Goal: Task Accomplishment & Management: Use online tool/utility

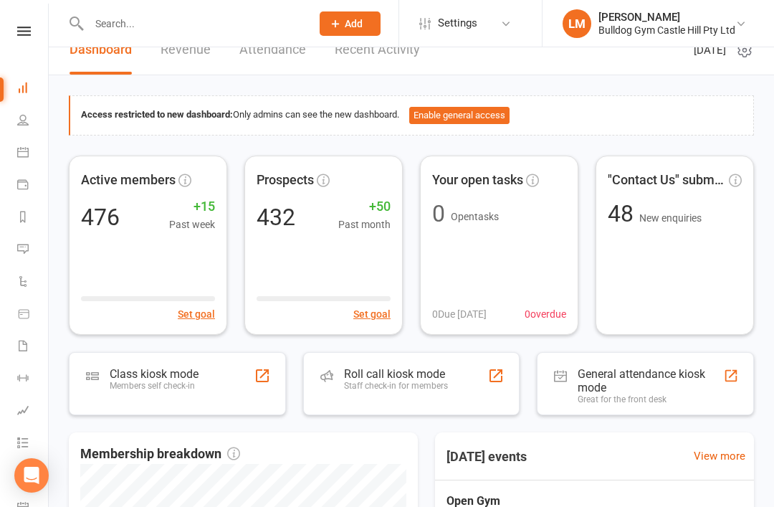
scroll to position [23, 0]
click at [116, 393] on div "Class kiosk mode Members self check-in" at bounding box center [154, 384] width 89 height 37
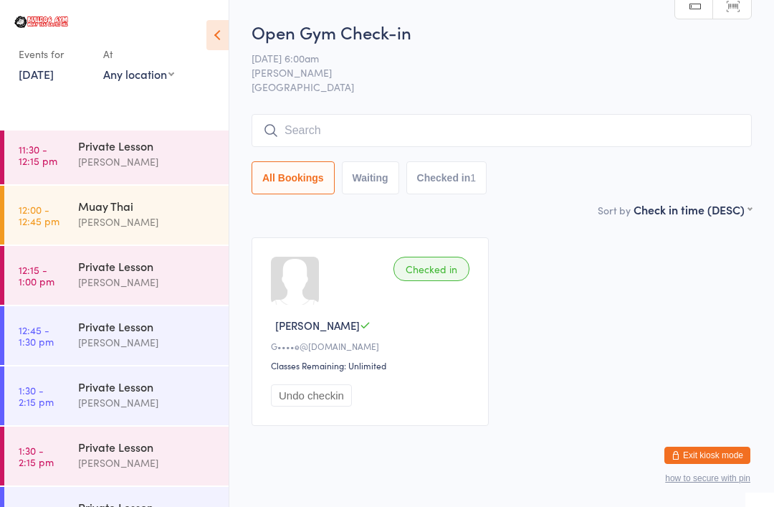
scroll to position [1085, 0]
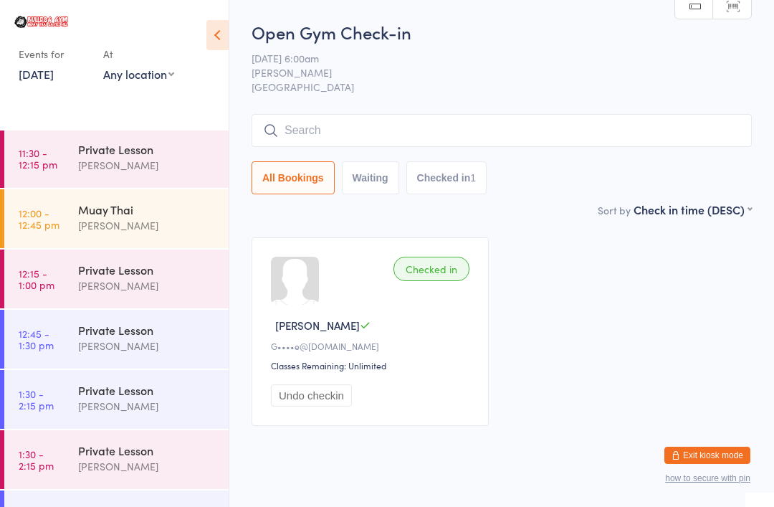
click at [46, 229] on time "12:00 - 12:45 pm" at bounding box center [39, 218] width 41 height 23
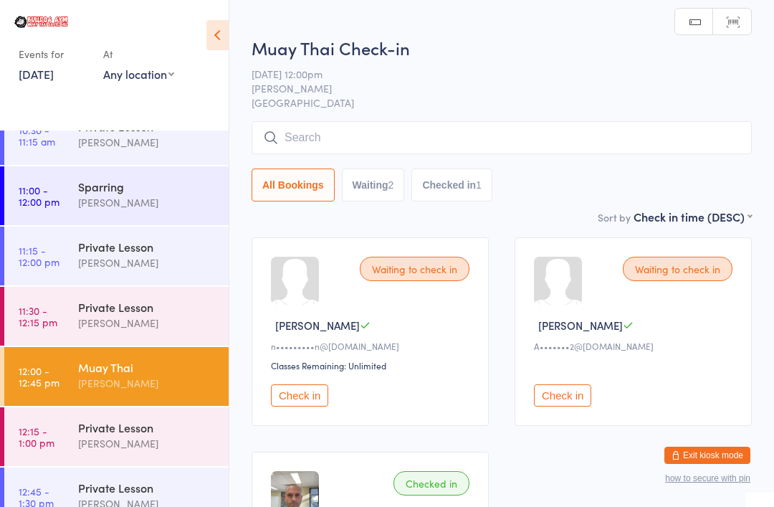
scroll to position [925, 0]
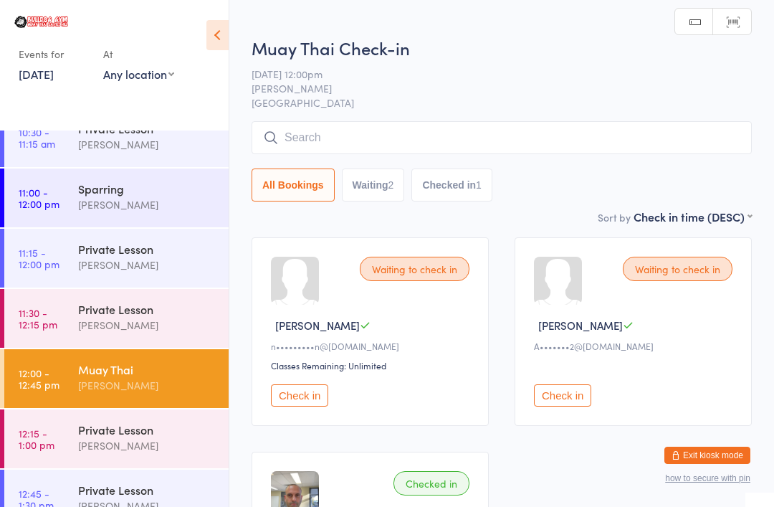
click at [51, 193] on time "11:00 - 12:00 pm" at bounding box center [39, 197] width 41 height 23
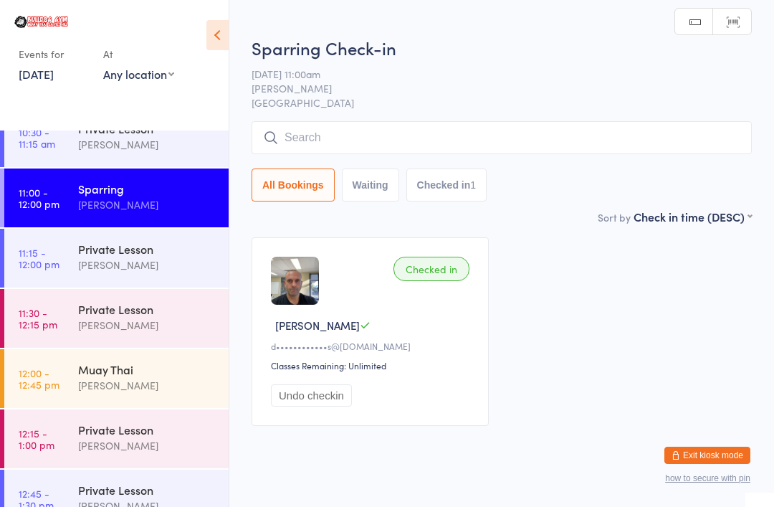
click at [276, 138] on icon at bounding box center [271, 138] width 16 height 16
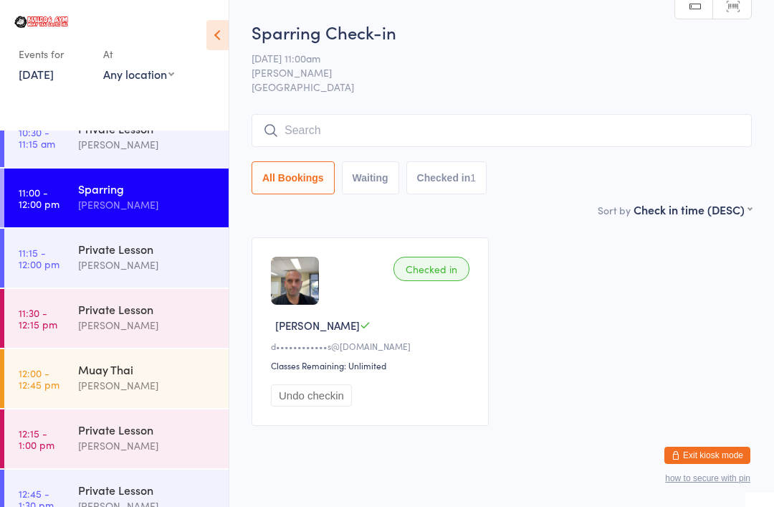
click at [305, 128] on input "search" at bounding box center [502, 130] width 500 height 33
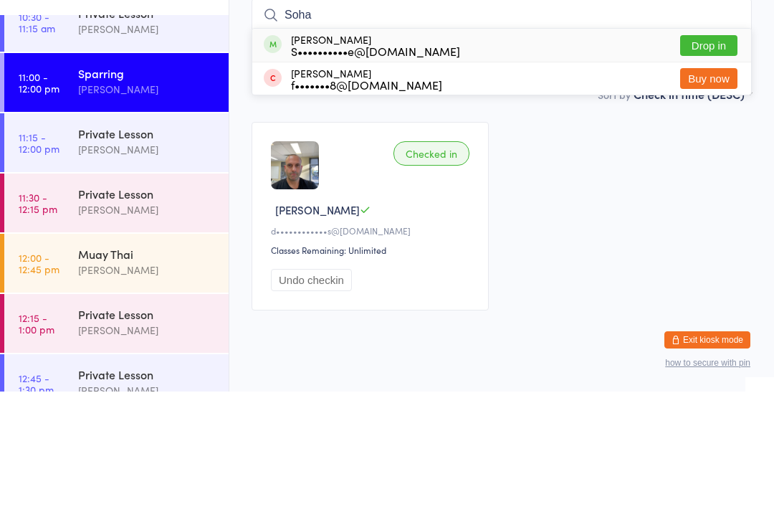
type input "Soha"
click at [703, 151] on button "Drop in" at bounding box center [708, 161] width 57 height 21
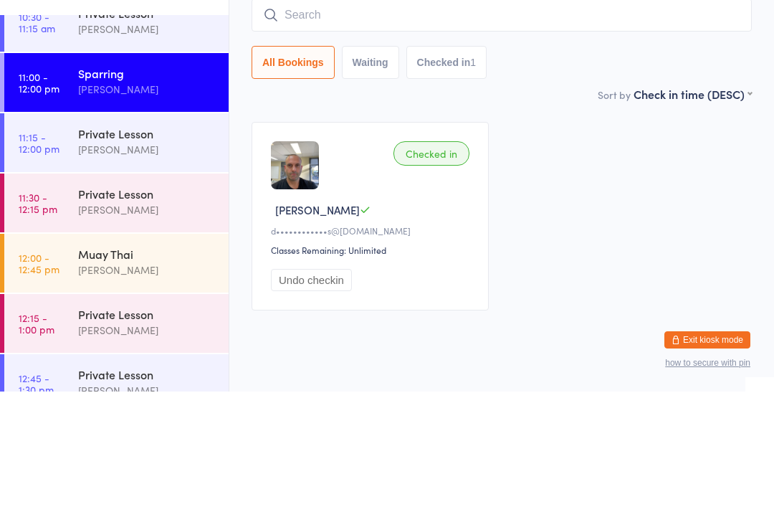
scroll to position [35, 0]
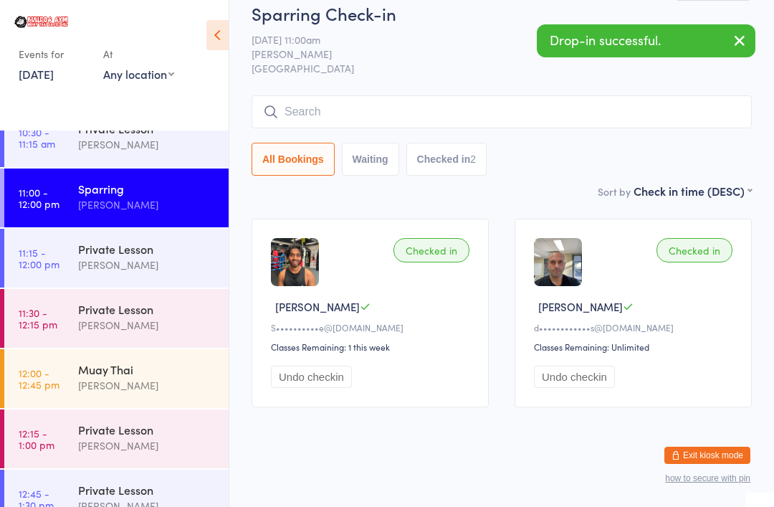
click at [23, 388] on time "12:00 - 12:45 pm" at bounding box center [39, 378] width 41 height 23
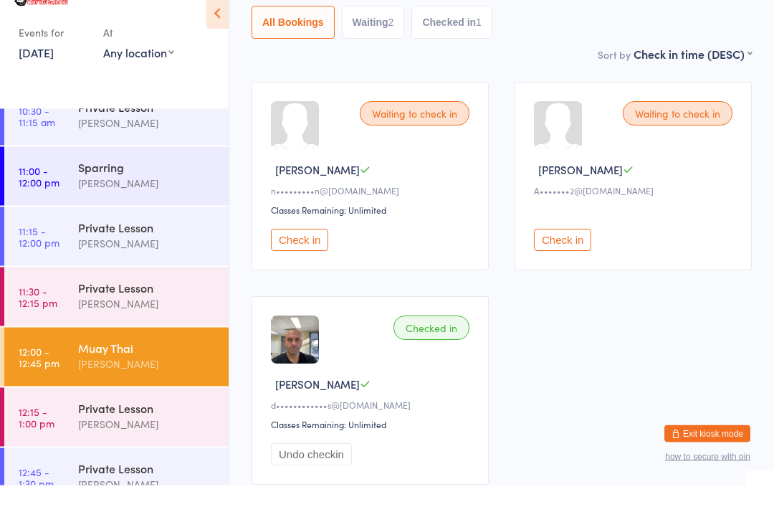
scroll to position [21, 0]
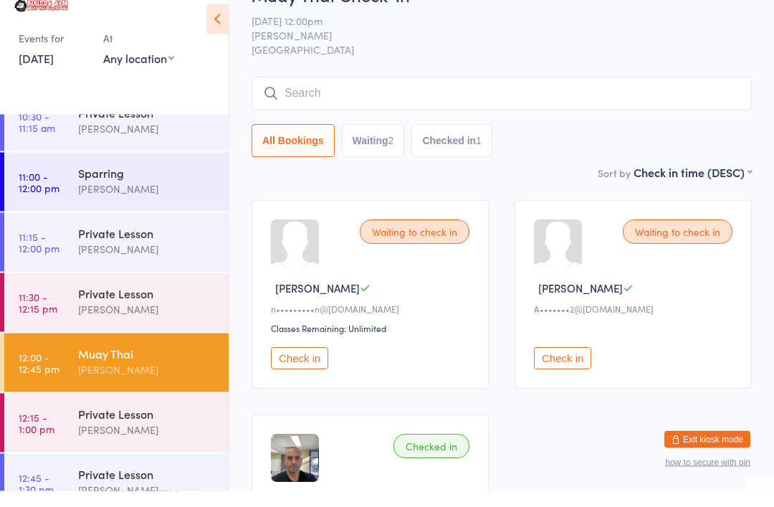
click at [709, 30] on span "[DATE] 12:00pm" at bounding box center [491, 37] width 478 height 14
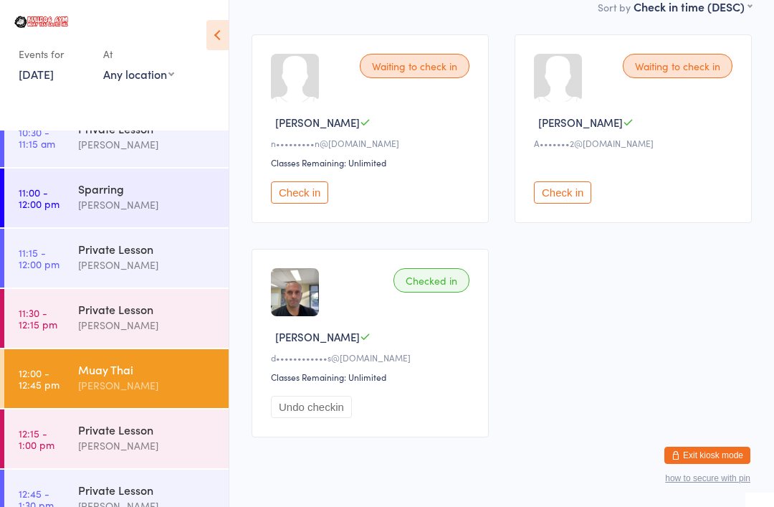
scroll to position [190, 0]
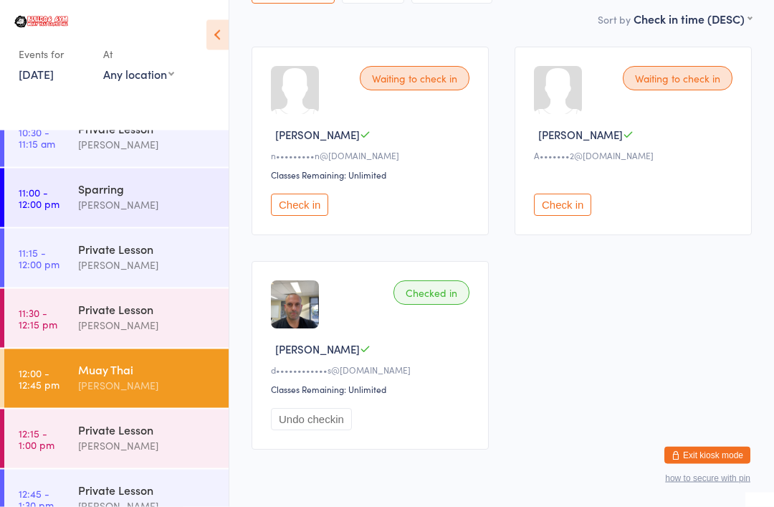
click at [150, 199] on div "[PERSON_NAME]" at bounding box center [147, 204] width 138 height 16
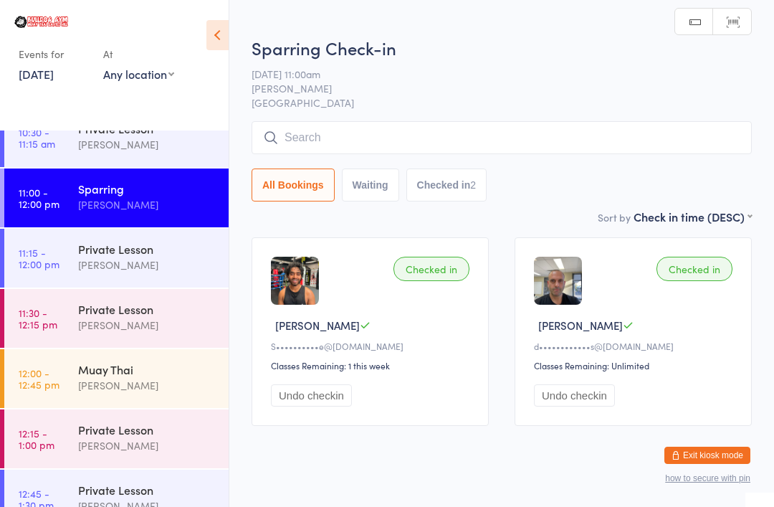
scroll to position [35, 0]
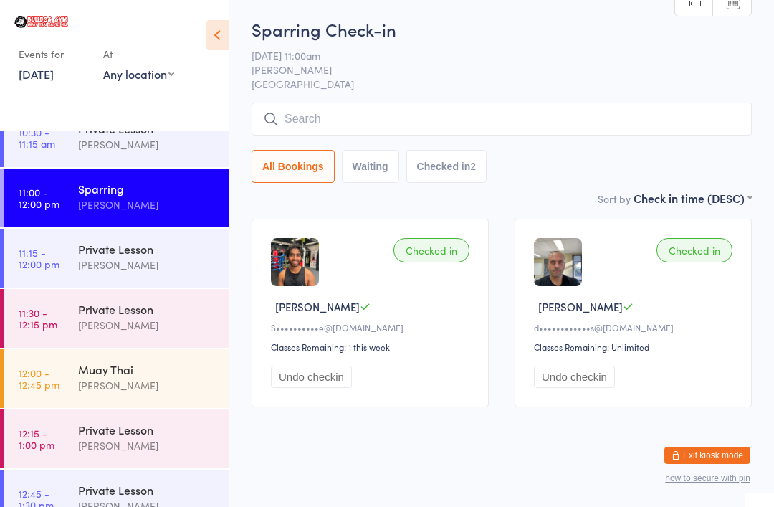
click at [330, 102] on input "search" at bounding box center [502, 118] width 500 height 33
click at [350, 102] on input "search" at bounding box center [502, 118] width 500 height 33
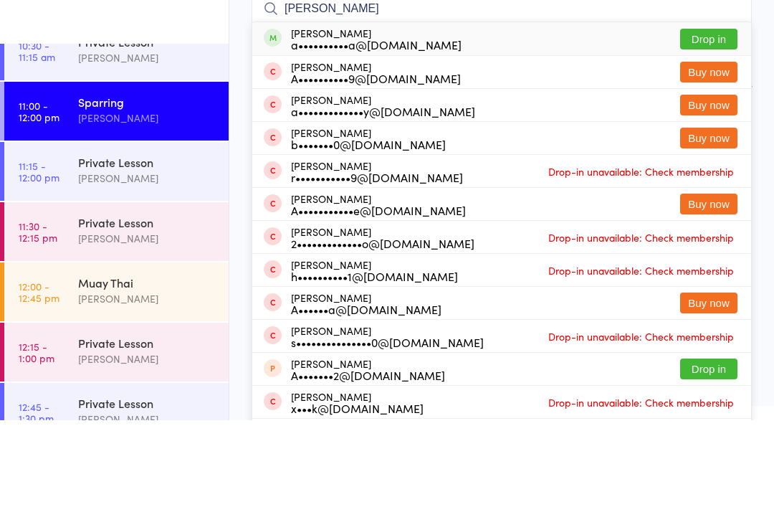
type input "[PERSON_NAME]"
click at [715, 115] on button "Drop in" at bounding box center [708, 125] width 57 height 21
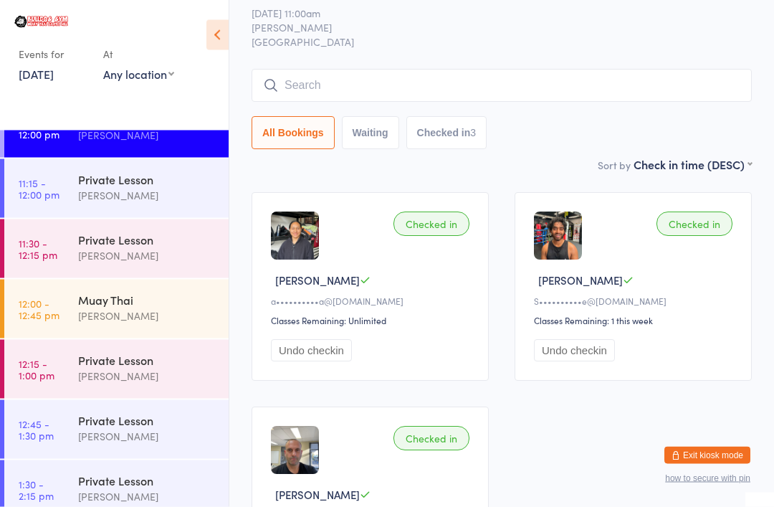
scroll to position [45, 0]
click at [117, 315] on div "[PERSON_NAME]" at bounding box center [147, 315] width 138 height 16
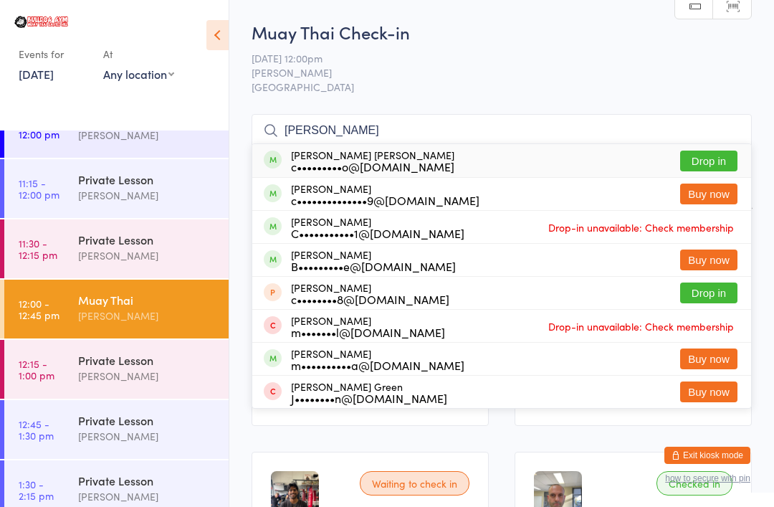
type input "[PERSON_NAME]"
click at [713, 154] on button "Drop in" at bounding box center [708, 161] width 57 height 21
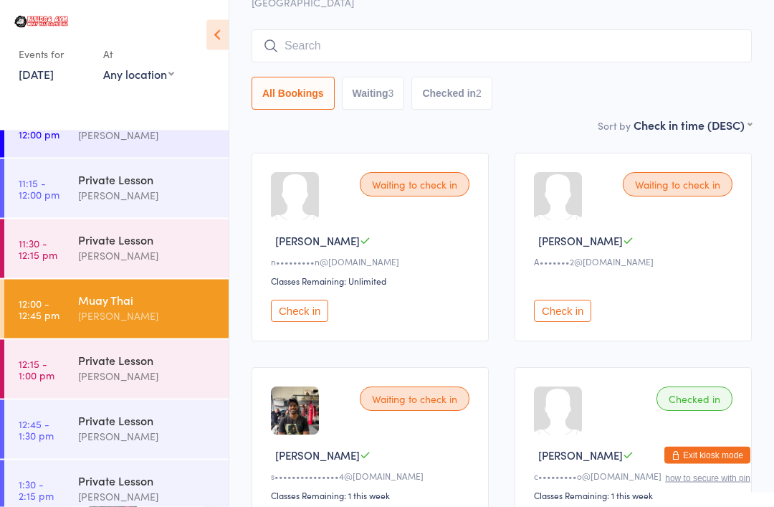
scroll to position [108, 0]
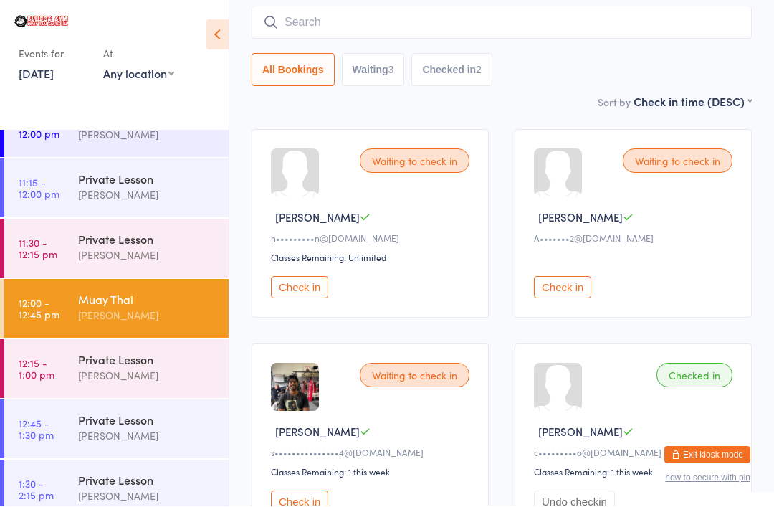
click at [571, 274] on div "Check in" at bounding box center [635, 278] width 203 height 42
click at [566, 298] on button "Check in" at bounding box center [562, 287] width 57 height 22
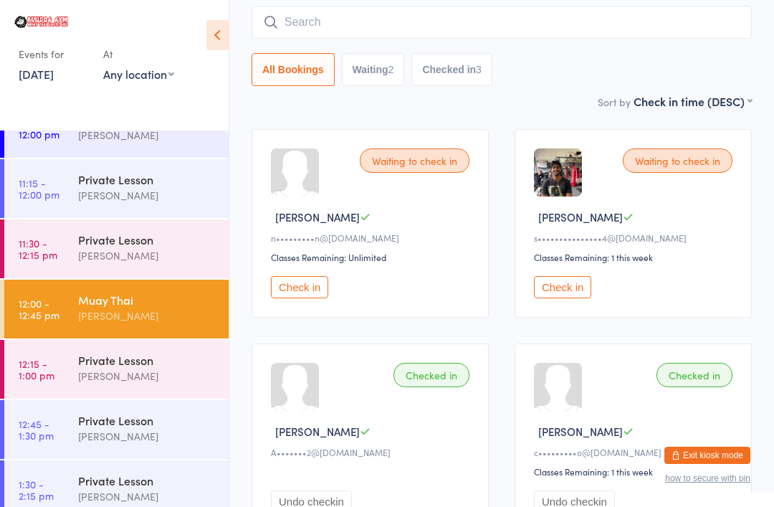
click at [355, 19] on input "search" at bounding box center [502, 22] width 500 height 33
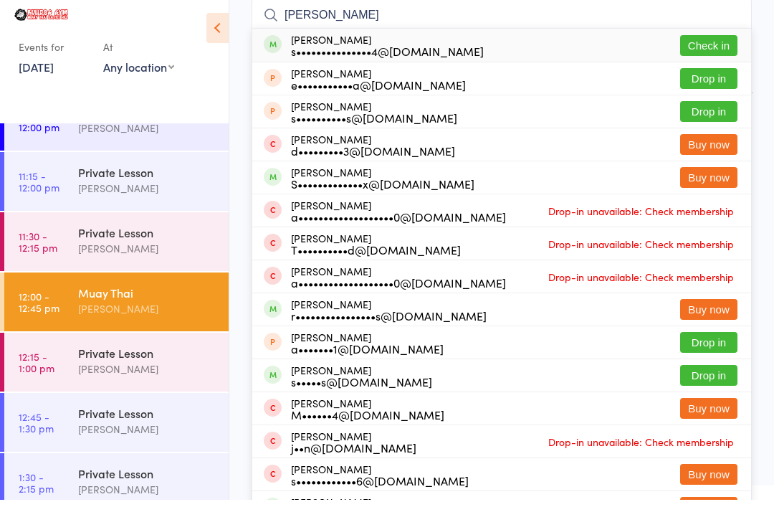
type input "[PERSON_NAME]"
click at [715, 42] on button "Check in" at bounding box center [708, 52] width 57 height 21
